Goal: Information Seeking & Learning: Learn about a topic

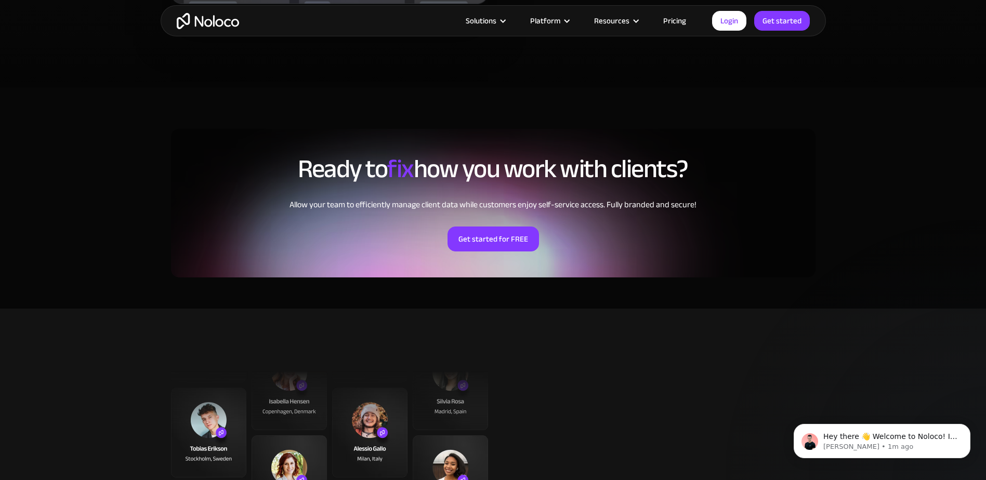
scroll to position [2234, 0]
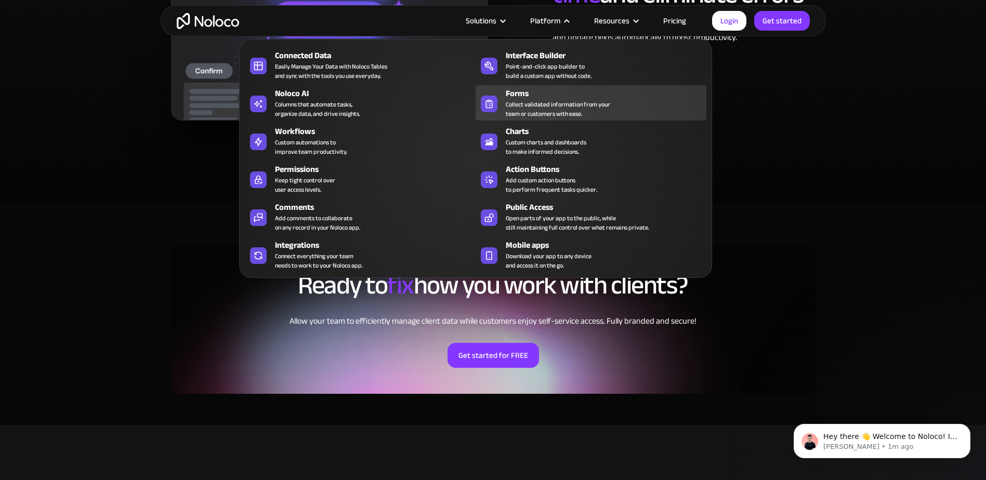
click at [586, 107] on div "Collect validated information from your team or customers with ease." at bounding box center [558, 109] width 104 height 19
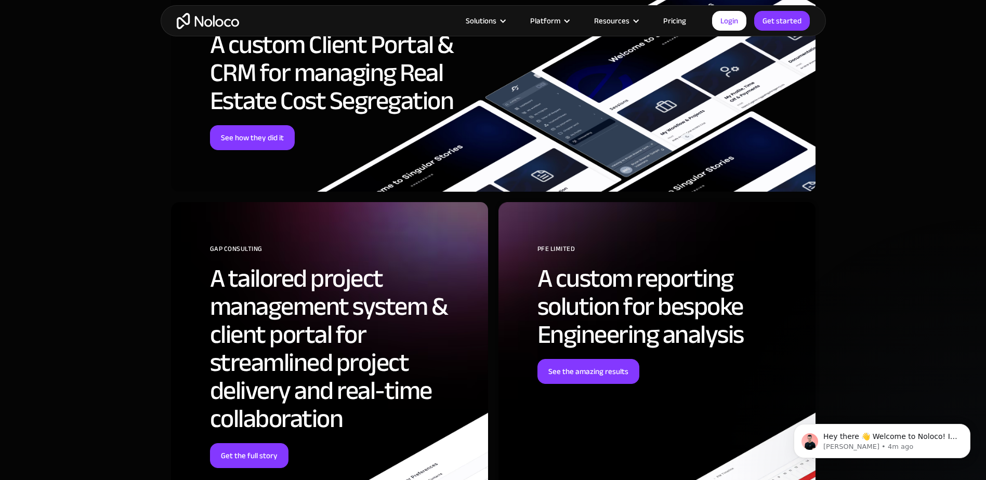
scroll to position [2962, 0]
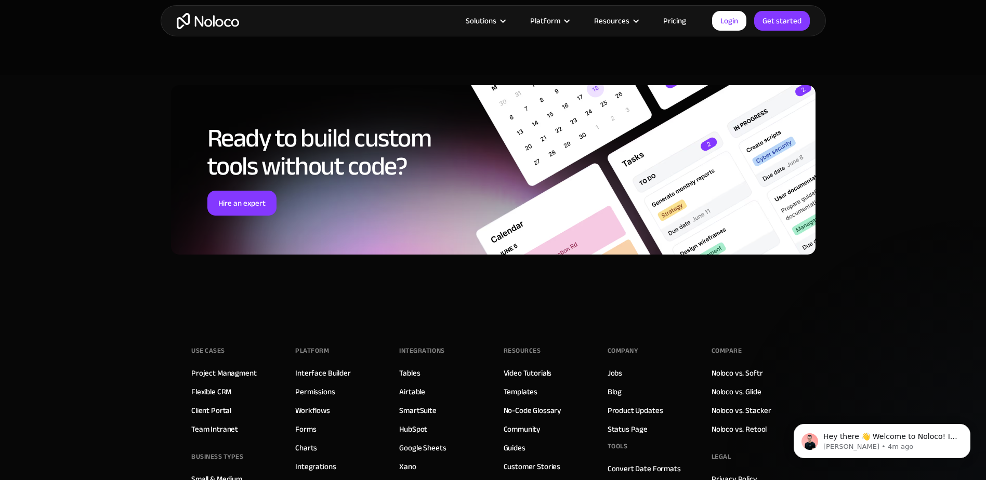
scroll to position [3429, 0]
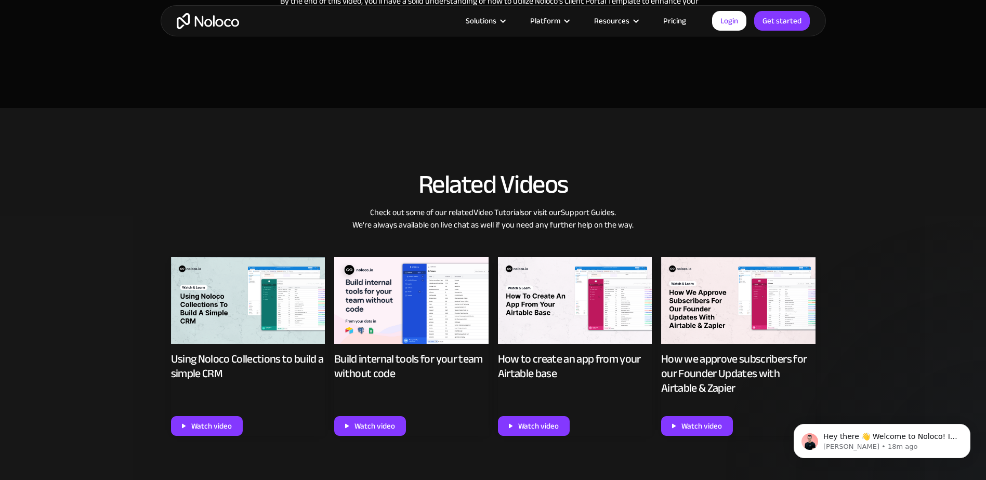
scroll to position [572, 0]
